Goal: Obtain resource: Obtain resource

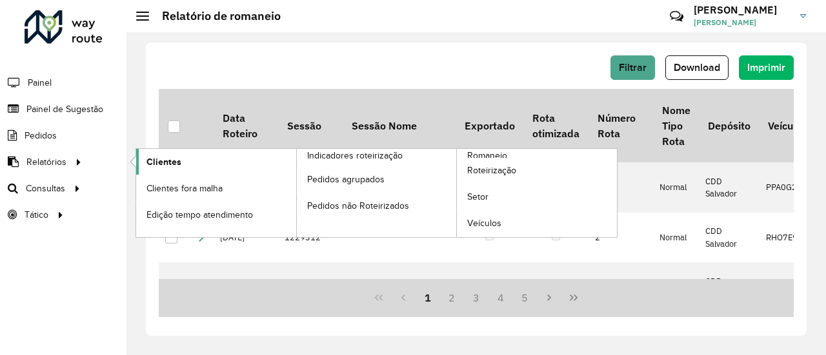
click at [152, 157] on span "Clientes" at bounding box center [163, 162] width 35 height 14
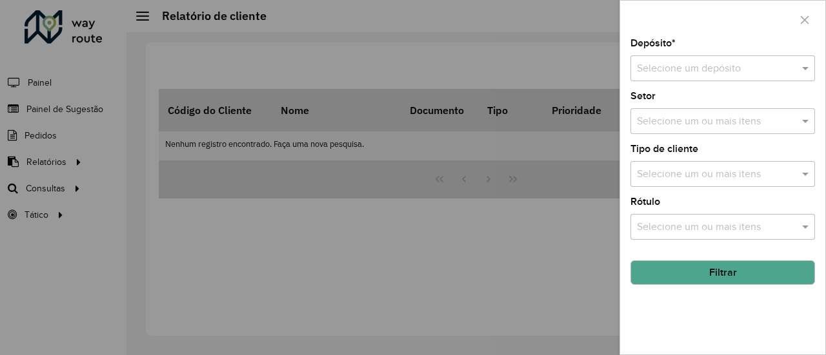
click at [743, 75] on input "text" at bounding box center [710, 68] width 146 height 15
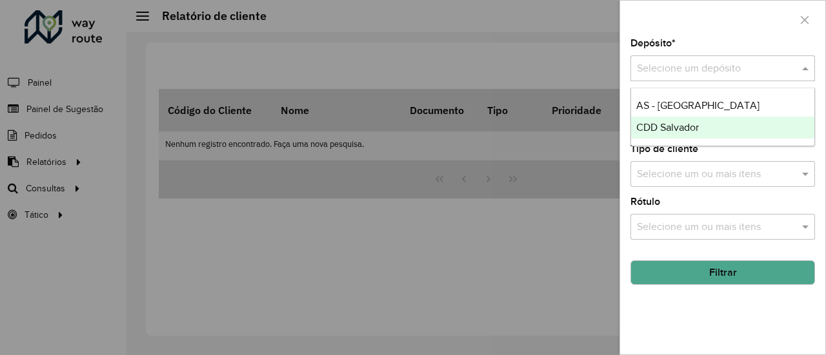
click at [685, 136] on div "CDD Salvador" at bounding box center [723, 128] width 184 height 22
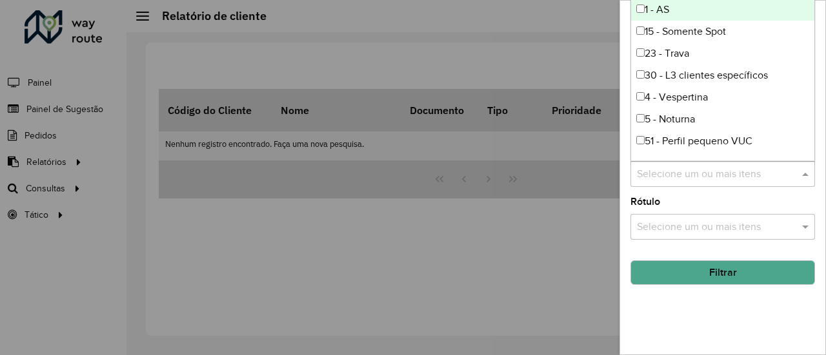
click at [719, 177] on input "text" at bounding box center [716, 174] width 165 height 15
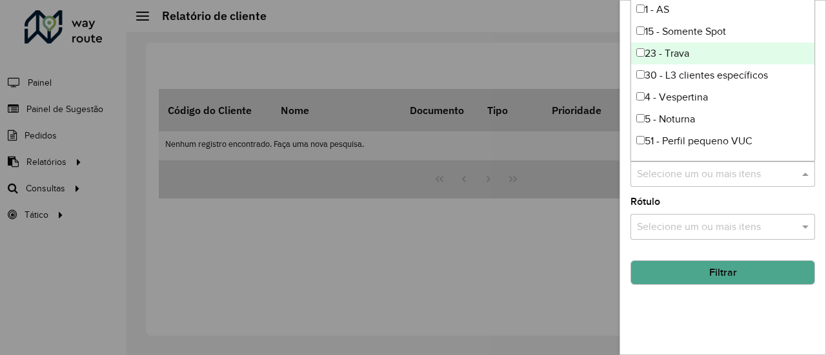
click at [681, 53] on div "23 - Trava" at bounding box center [723, 54] width 184 height 22
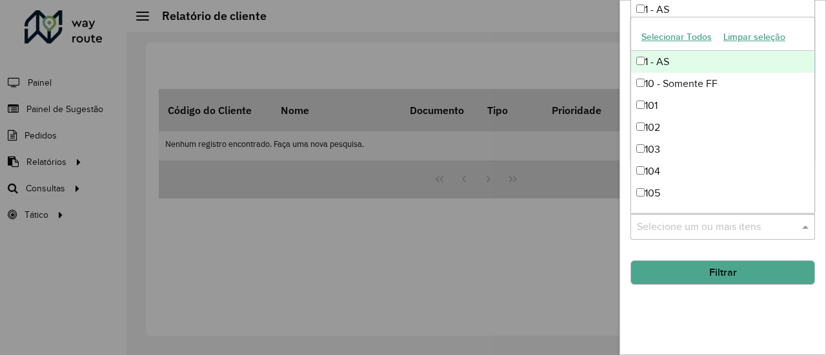
click at [755, 226] on input "text" at bounding box center [716, 227] width 165 height 15
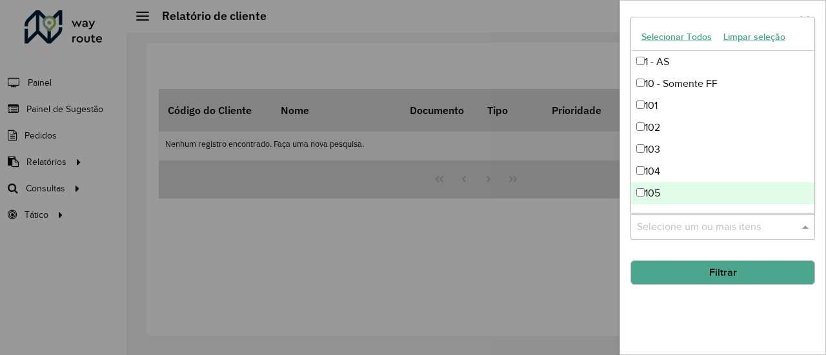
click at [774, 232] on input "text" at bounding box center [716, 227] width 165 height 15
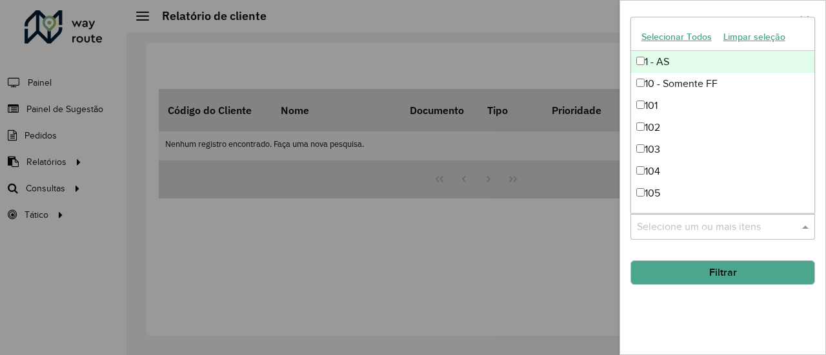
click at [745, 41] on button "Limpar seleção" at bounding box center [754, 37] width 74 height 20
click at [681, 45] on button "Selecionar Todos" at bounding box center [676, 37] width 82 height 20
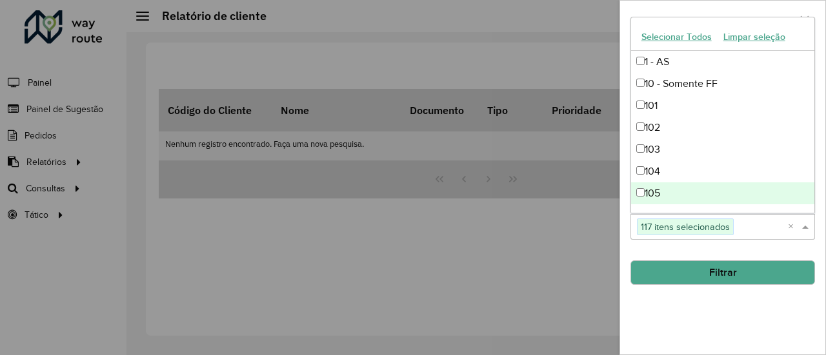
click at [727, 319] on div "Depósito * Selecione um depósito × CDD Salvador × Setor Selecione um ou mais it…" at bounding box center [722, 197] width 205 height 316
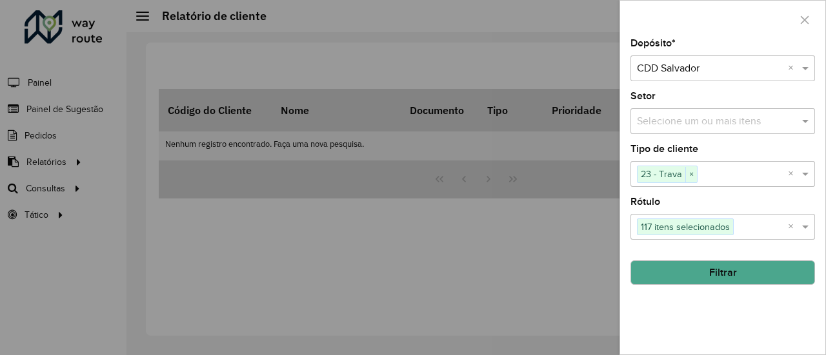
click at [720, 254] on hb-field-button "Filtrar" at bounding box center [722, 267] width 185 height 35
click at [719, 269] on button "Filtrar" at bounding box center [722, 273] width 185 height 25
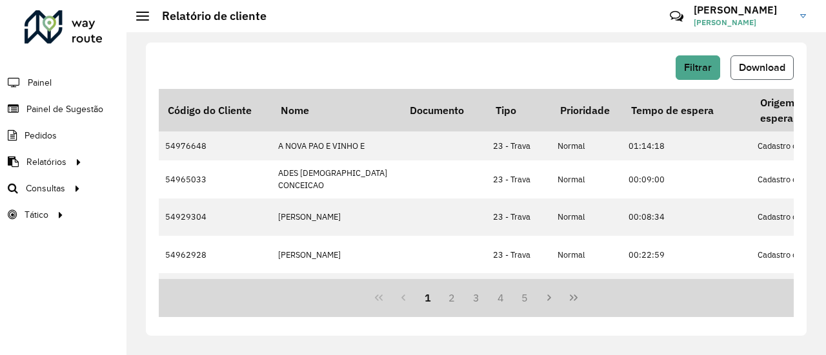
click at [750, 68] on span "Download" at bounding box center [762, 67] width 46 height 11
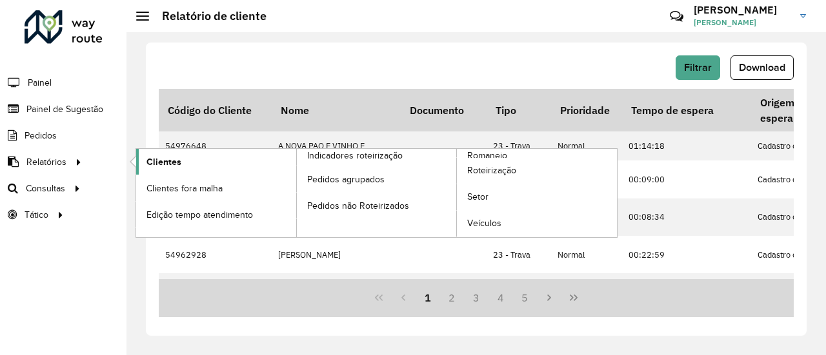
click at [141, 161] on link "Clientes" at bounding box center [216, 162] width 160 height 26
click at [168, 164] on span "Clientes" at bounding box center [163, 162] width 35 height 14
